Goal: Information Seeking & Learning: Stay updated

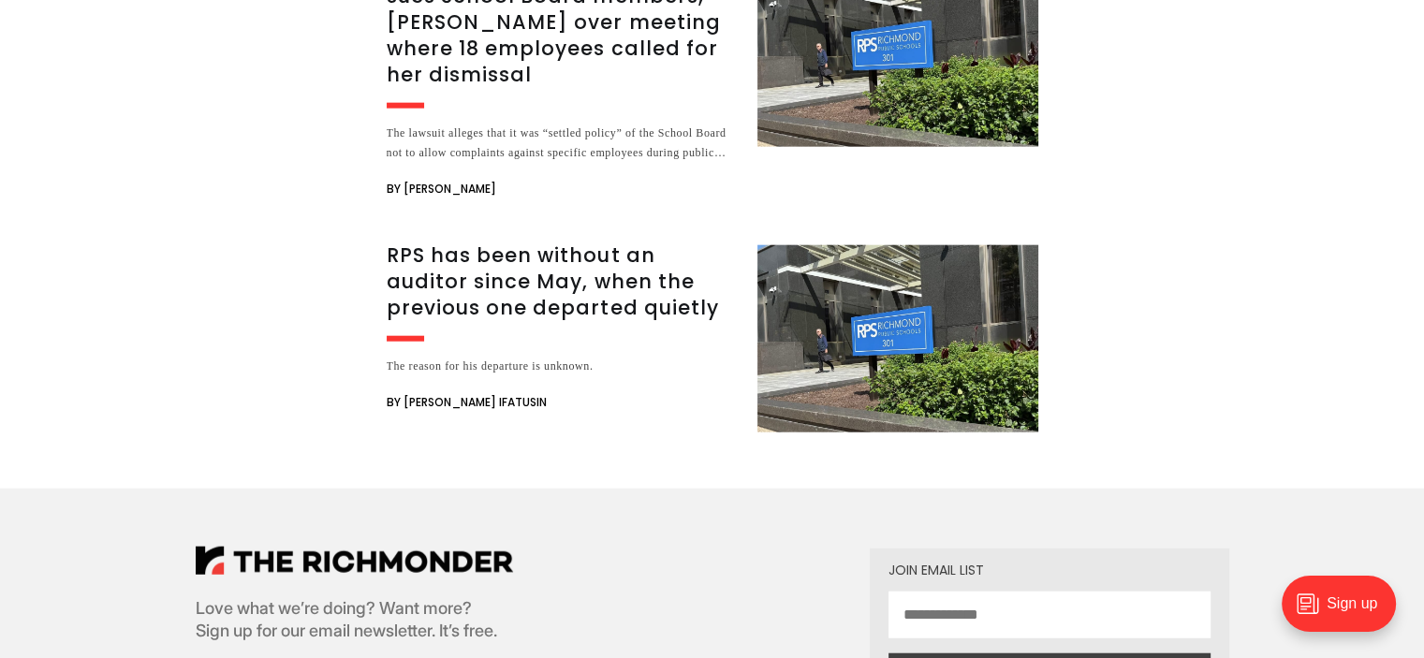
scroll to position [4555, 0]
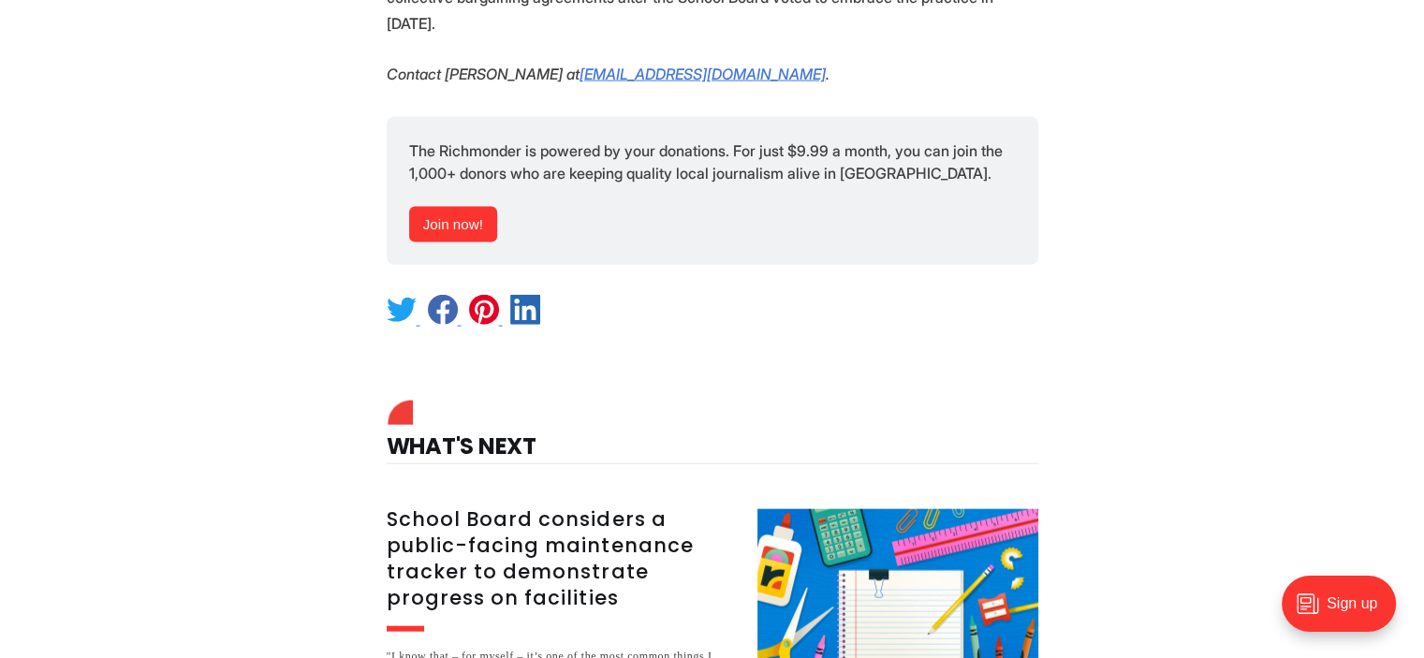
scroll to position [4199, 0]
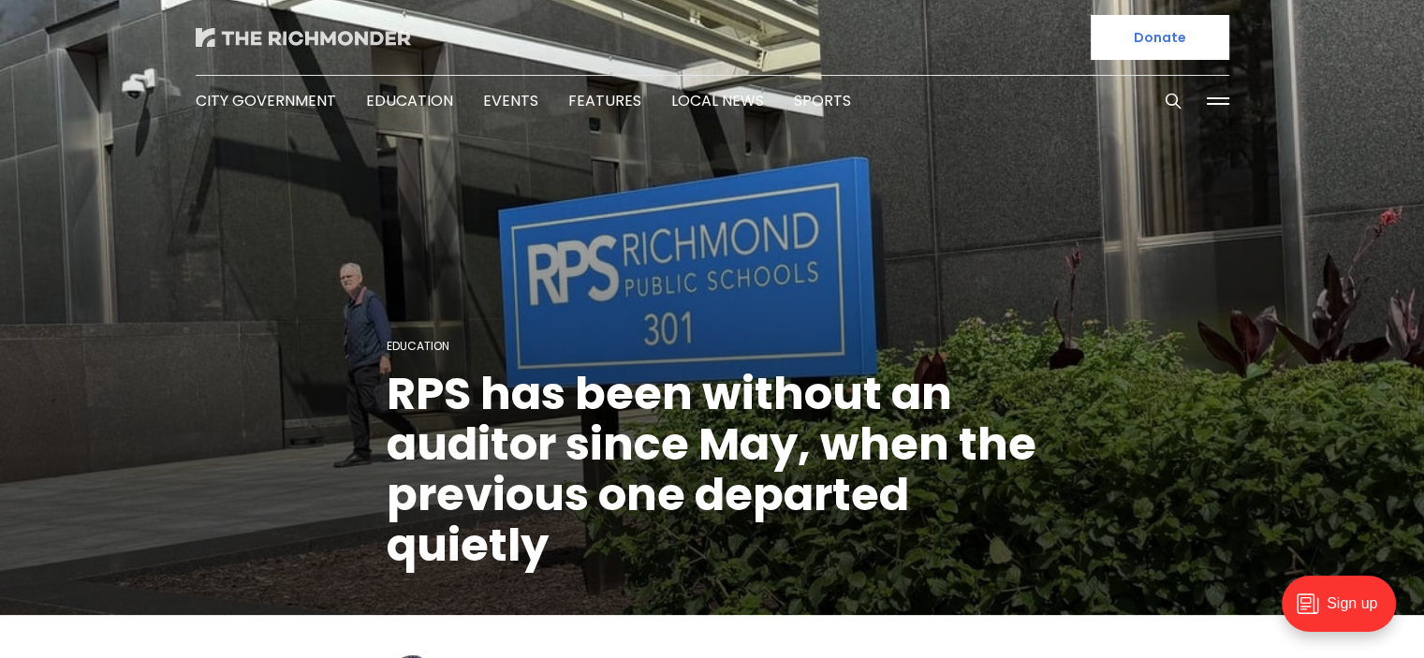
click at [275, 44] on img at bounding box center [303, 37] width 215 height 19
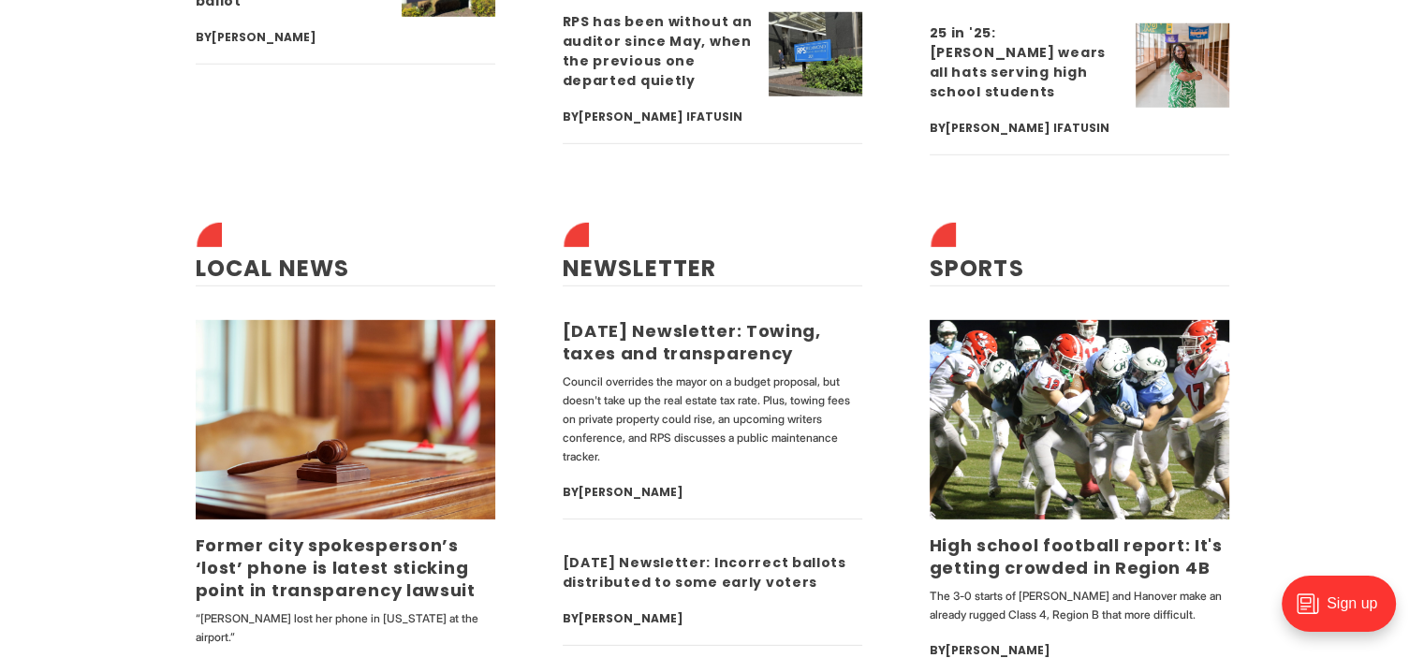
scroll to position [5645, 0]
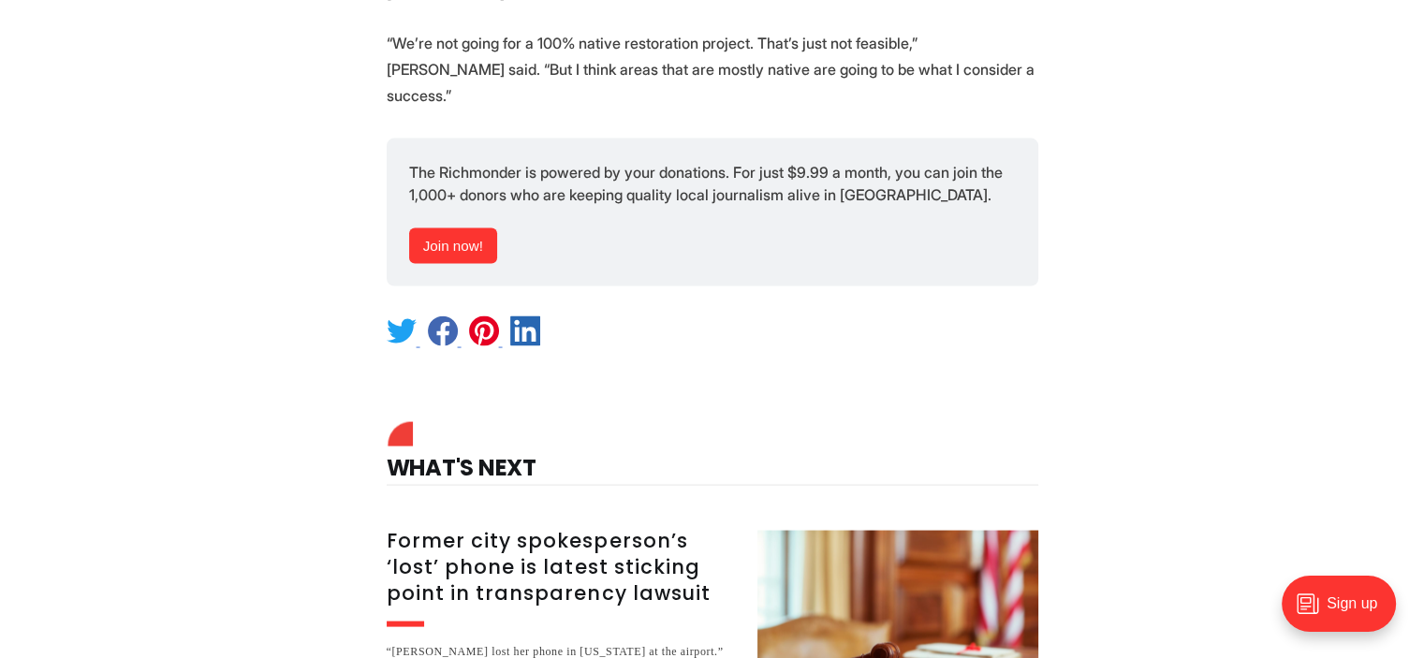
scroll to position [3840, 0]
